Goal: Find specific fact: Find specific fact

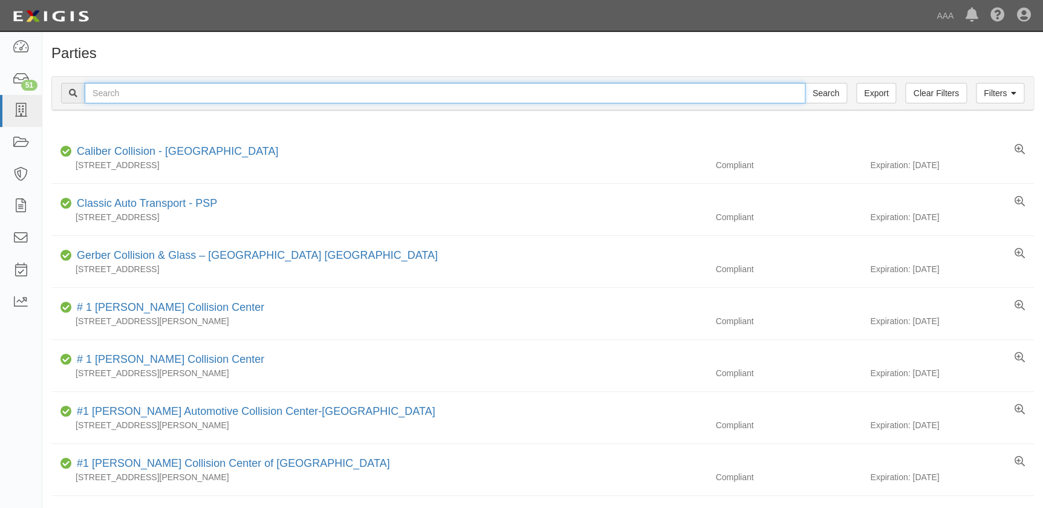
click at [476, 97] on input "text" at bounding box center [445, 93] width 721 height 21
click at [200, 94] on input "text" at bounding box center [445, 93] width 721 height 21
type input "b"
type input "burbank"
click at [805, 83] on input "Search" at bounding box center [826, 93] width 42 height 21
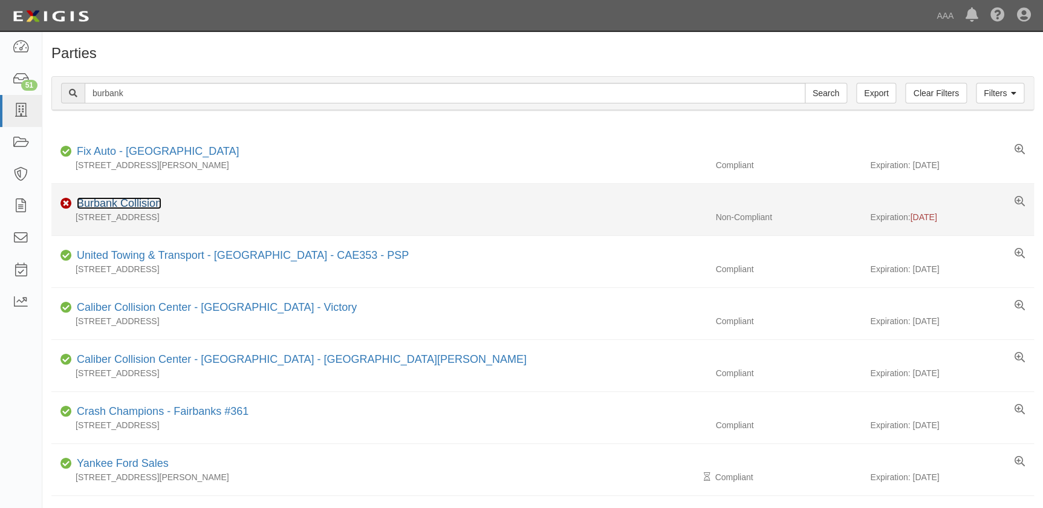
click at [117, 206] on link "Burbank Collision" at bounding box center [119, 203] width 85 height 12
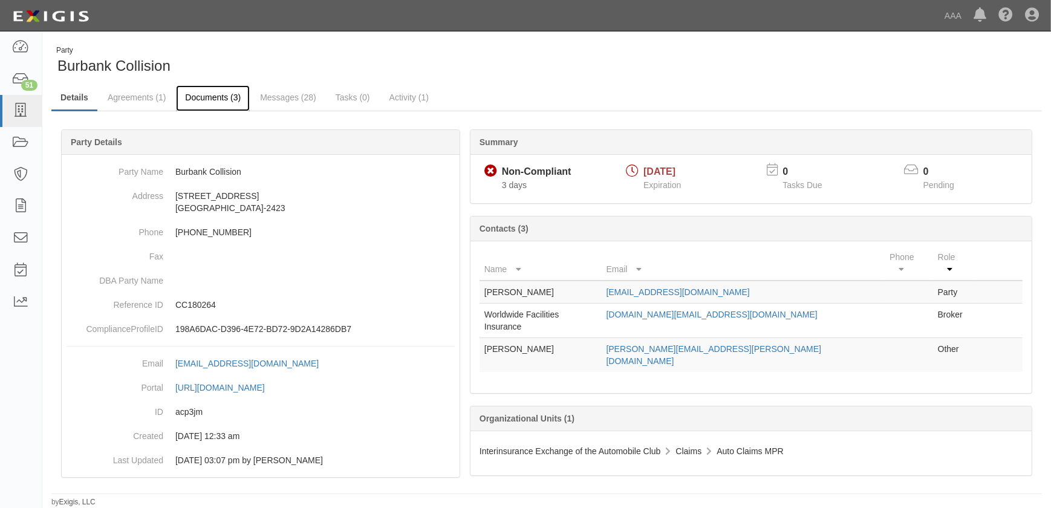
click at [196, 101] on link "Documents (3)" at bounding box center [213, 98] width 74 height 26
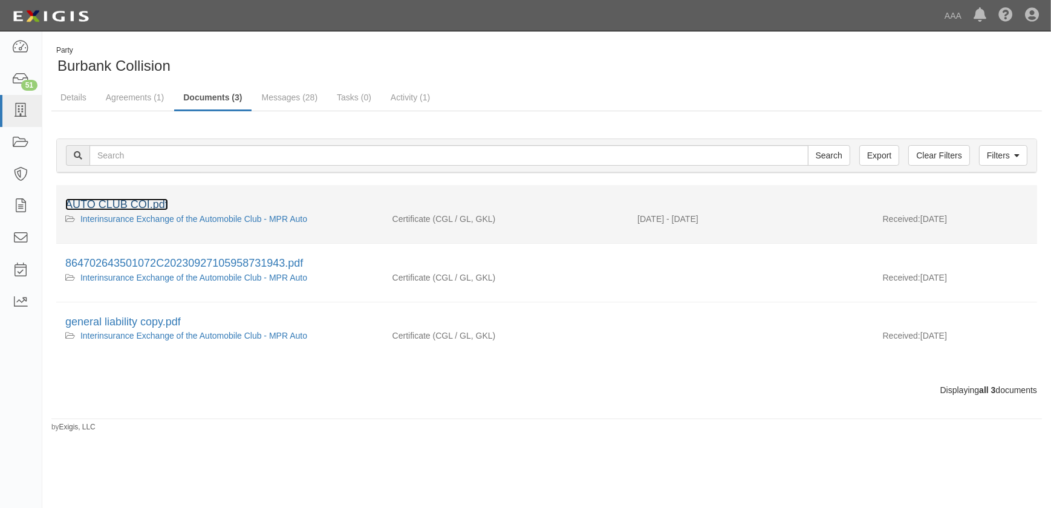
click at [127, 209] on link "AUTO CLUB COI.pdf" at bounding box center [116, 204] width 103 height 12
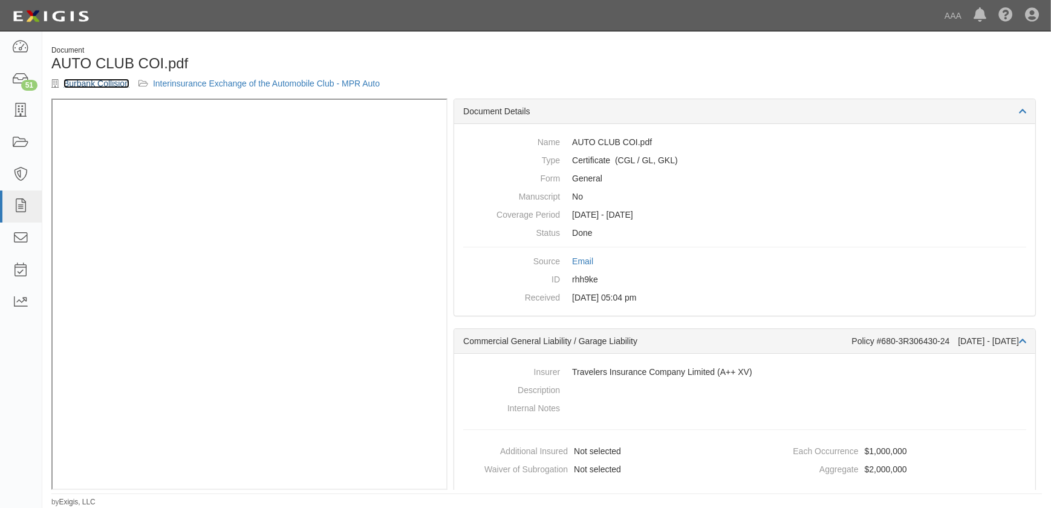
click at [84, 79] on link "Burbank Collision" at bounding box center [96, 84] width 66 height 10
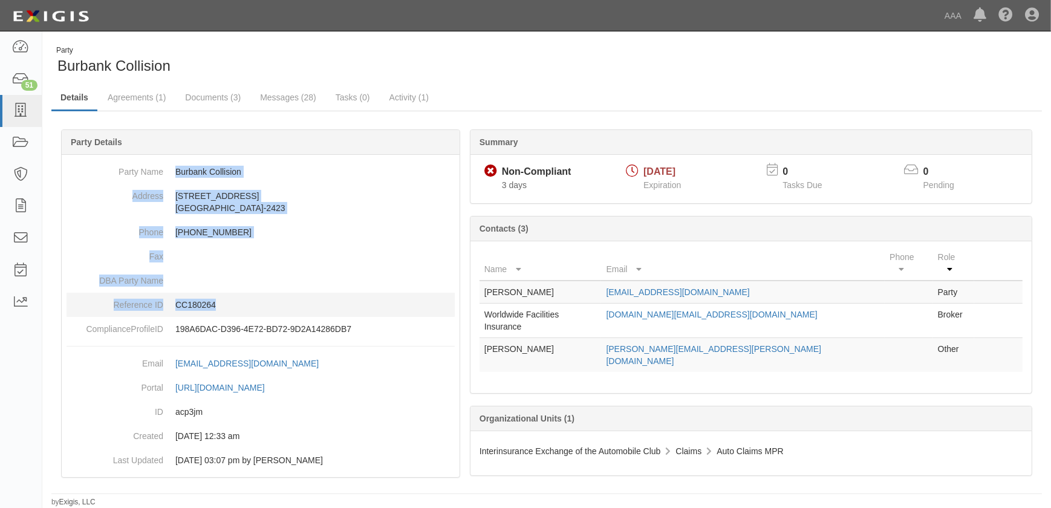
drag, startPoint x: 171, startPoint y: 165, endPoint x: 250, endPoint y: 296, distance: 152.4
click at [250, 296] on dl "Party Name Burbank Collision Address 604 S Victory Blvd Burbank, CA 91502-2423 …" at bounding box center [261, 250] width 388 height 181
copy dl "Burbank Collision Address 604 S Victory Blvd Burbank, CA 91502-2423 Phone (818)…"
click at [204, 102] on link "Documents (3)" at bounding box center [213, 98] width 74 height 26
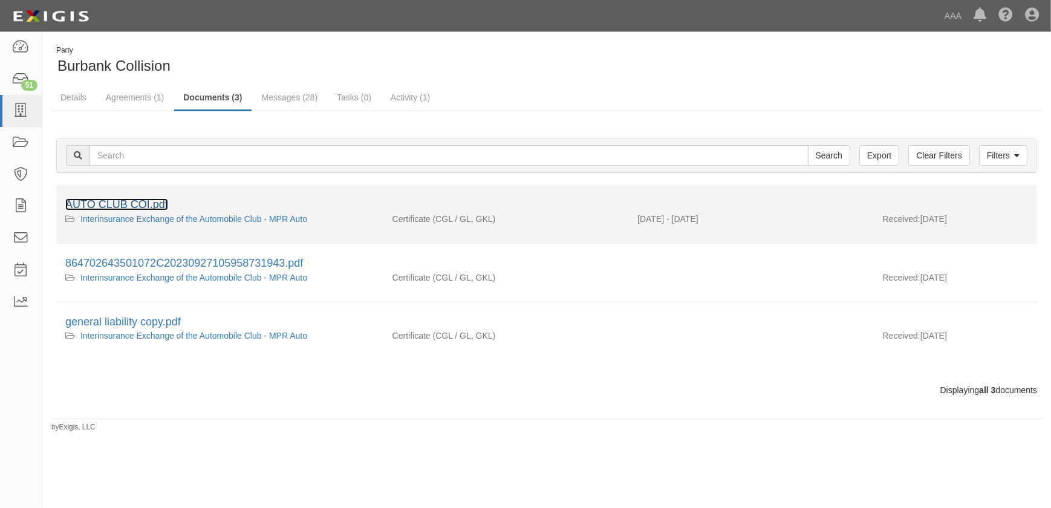
click at [151, 204] on link "AUTO CLUB COI.pdf" at bounding box center [116, 204] width 103 height 12
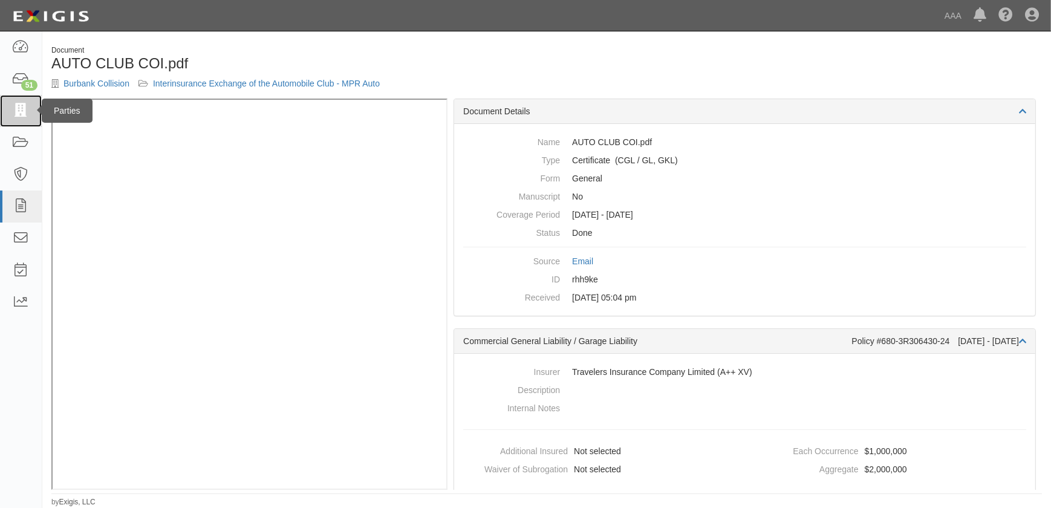
click at [25, 107] on icon at bounding box center [20, 111] width 17 height 14
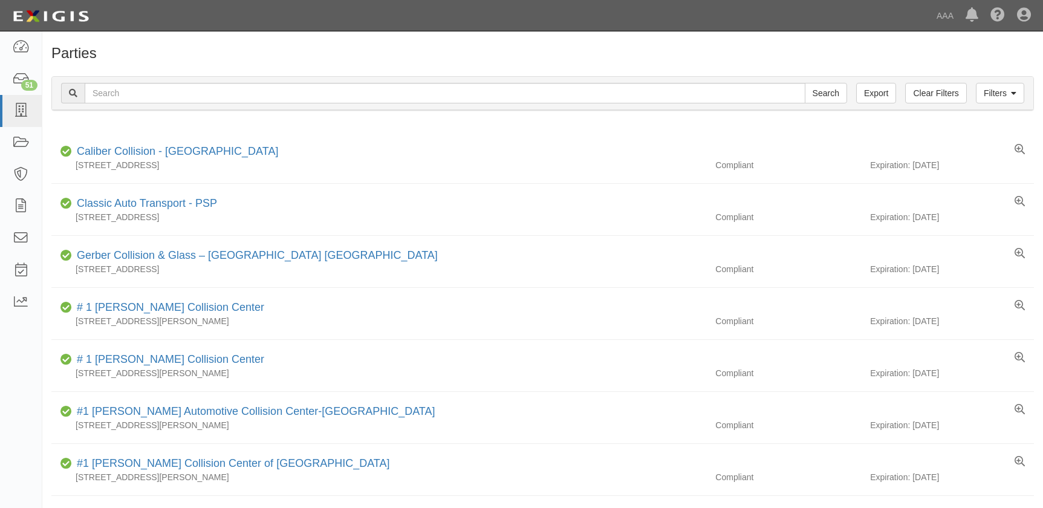
click at [126, 90] on input "text" at bounding box center [445, 93] width 721 height 21
type input "[PERSON_NAME]"
click at [805, 83] on input "Search" at bounding box center [826, 93] width 42 height 21
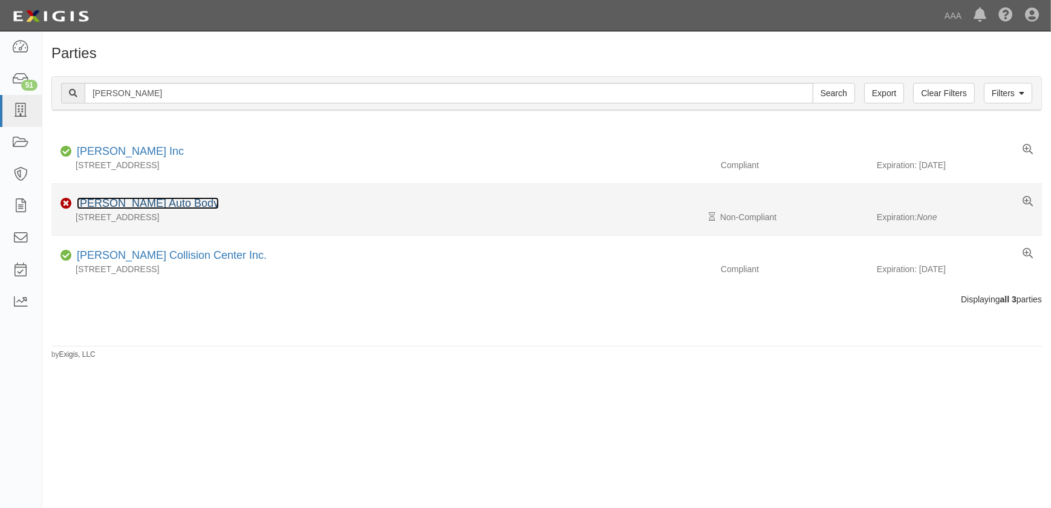
click at [120, 205] on link "J.A.S. Auto Body" at bounding box center [148, 203] width 142 height 12
